Goal: Task Accomplishment & Management: Use online tool/utility

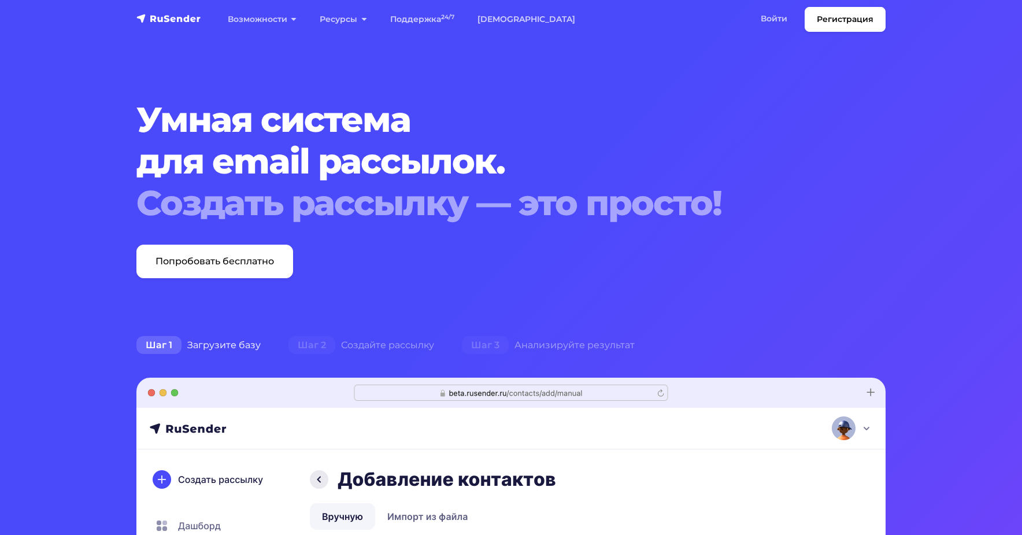
click at [771, 15] on link "Войти" at bounding box center [774, 19] width 50 height 24
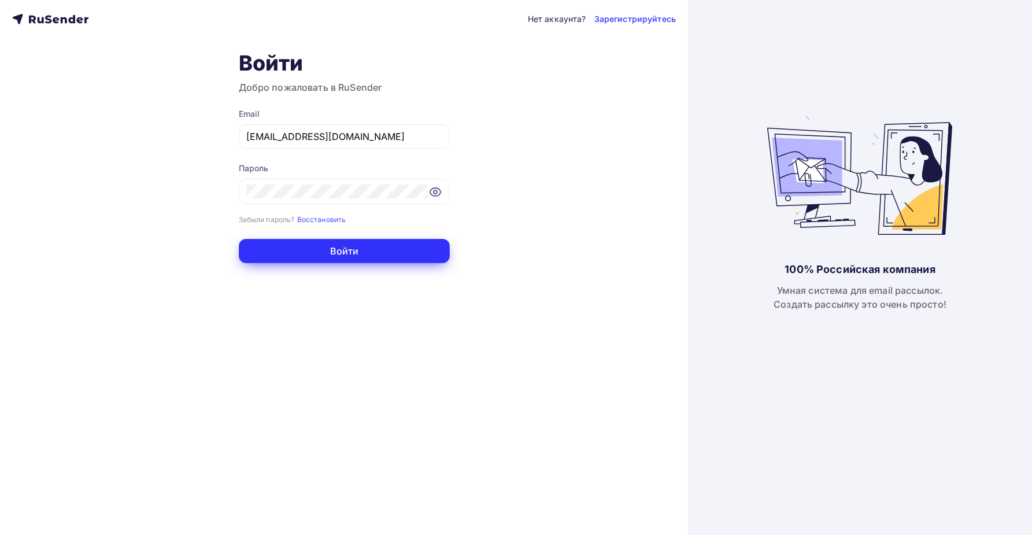
click at [336, 260] on button "Войти" at bounding box center [344, 251] width 211 height 24
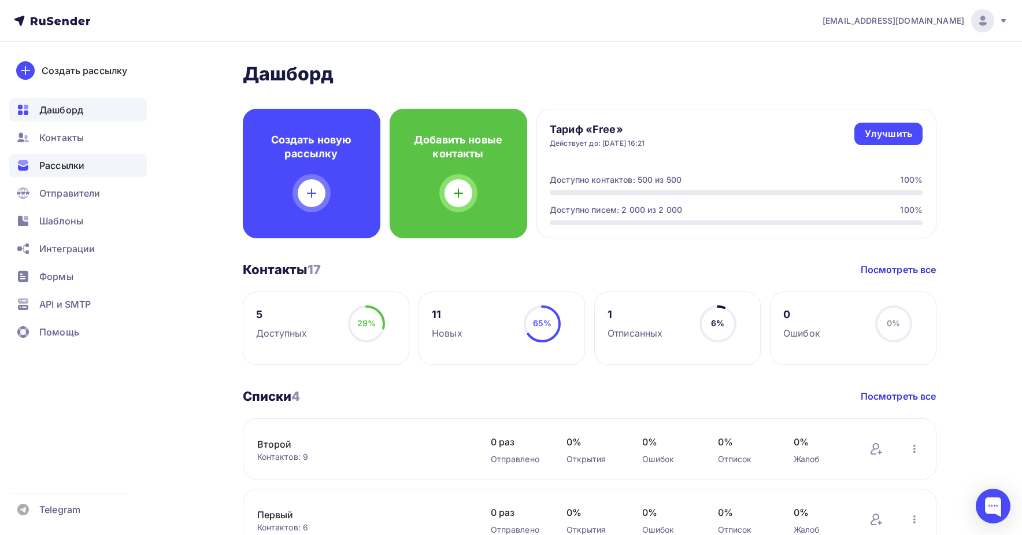
click at [76, 168] on span "Рассылки" at bounding box center [61, 165] width 45 height 14
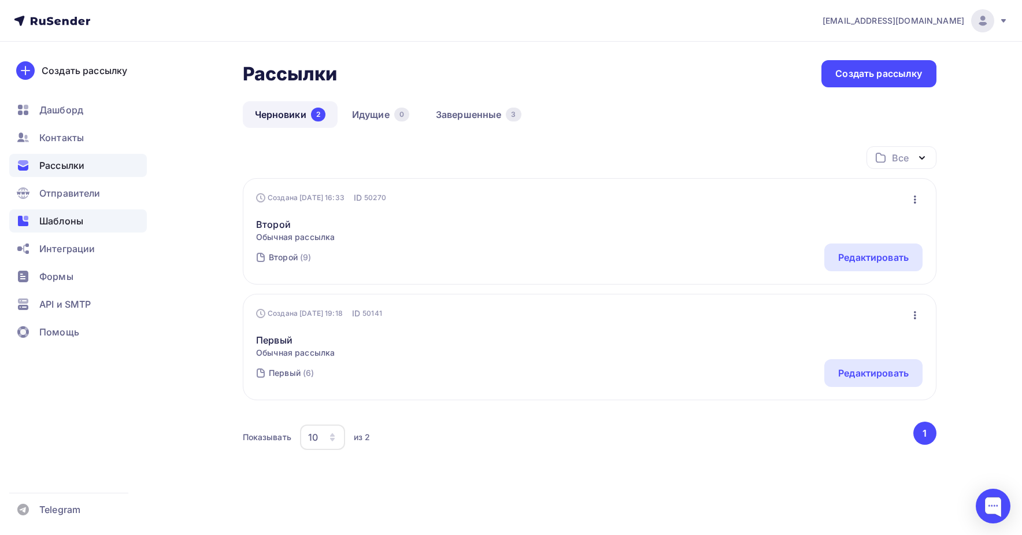
click at [62, 216] on span "Шаблоны" at bounding box center [61, 221] width 44 height 14
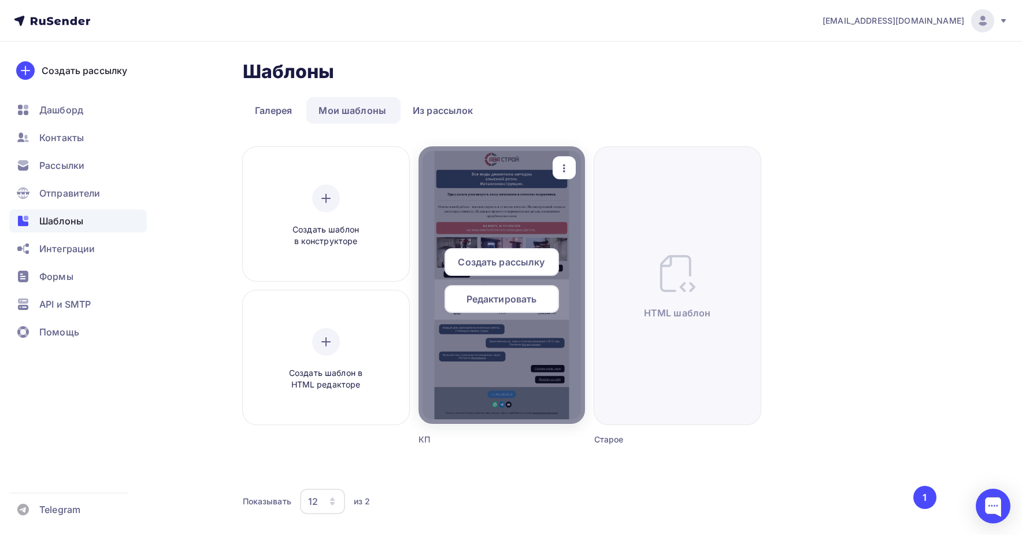
click at [493, 229] on div at bounding box center [501, 284] width 166 height 277
click at [558, 164] on icon "button" at bounding box center [564, 168] width 14 height 14
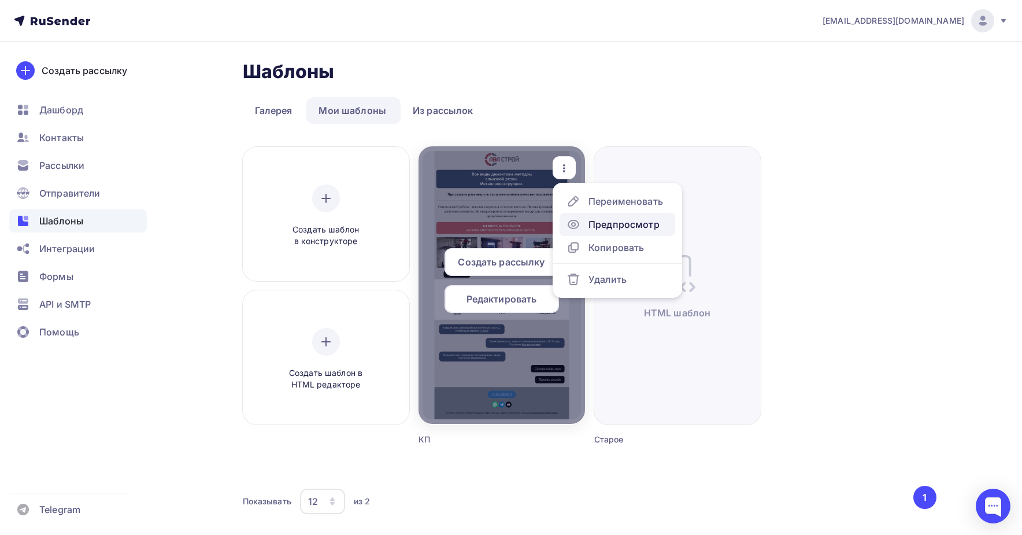
click at [588, 229] on div "Предпросмотр" at bounding box center [612, 224] width 93 height 14
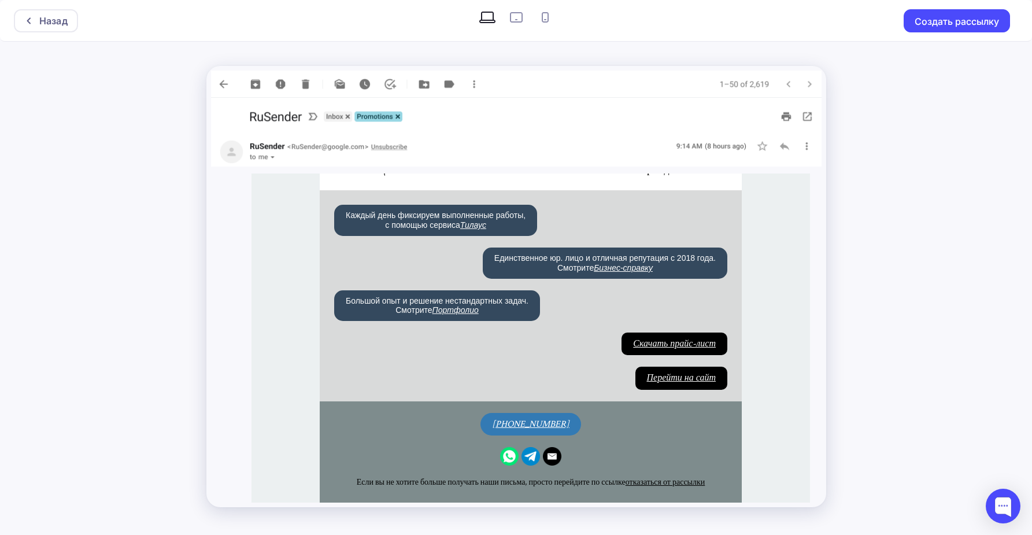
scroll to position [531, 0]
